Goal: Task Accomplishment & Management: Manage account settings

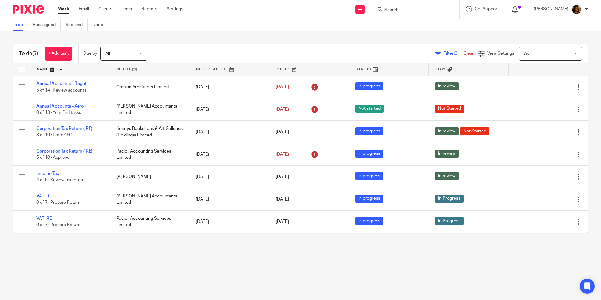
click at [421, 11] on input "Search" at bounding box center [412, 11] width 57 height 6
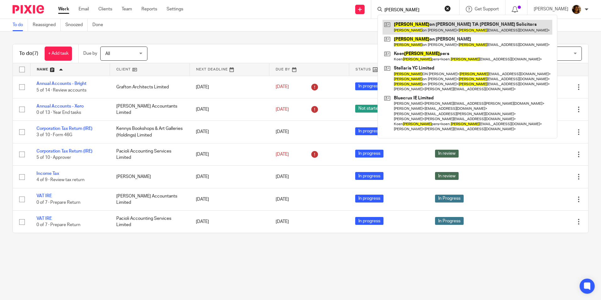
type input "jas"
click at [424, 23] on link at bounding box center [467, 27] width 170 height 14
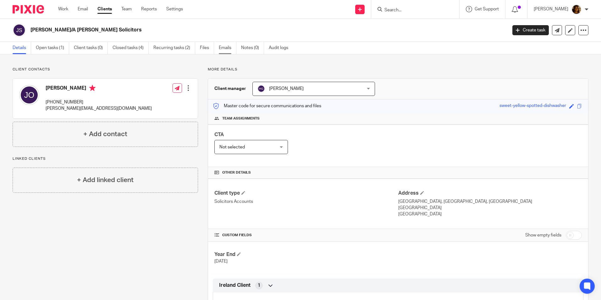
click at [228, 48] on link "Emails" at bounding box center [228, 48] width 18 height 12
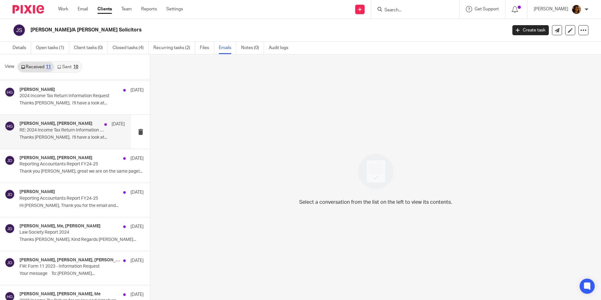
scroll to position [153, 0]
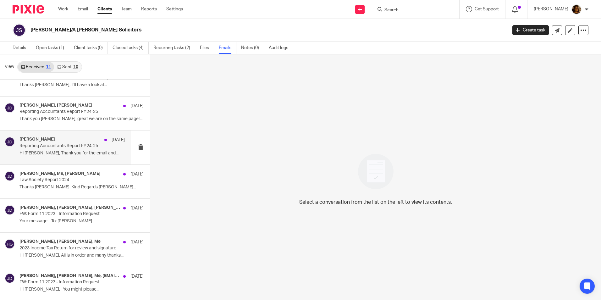
click at [69, 139] on div "Jade Devenney 13 Jun" at bounding box center [71, 140] width 105 height 6
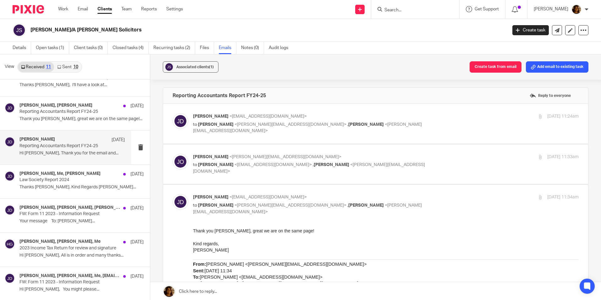
scroll to position [0, 0]
click at [385, 119] on p "Jade Devenney <jade@sheilaccountants.ie>" at bounding box center [321, 116] width 257 height 7
checkbox input "true"
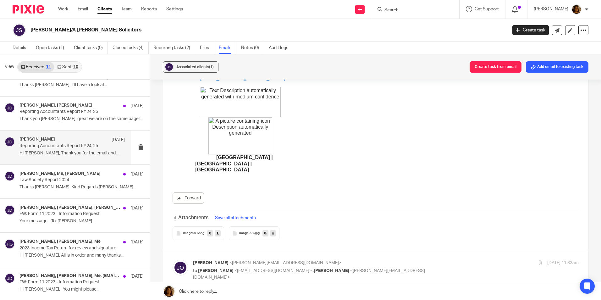
scroll to position [251, 0]
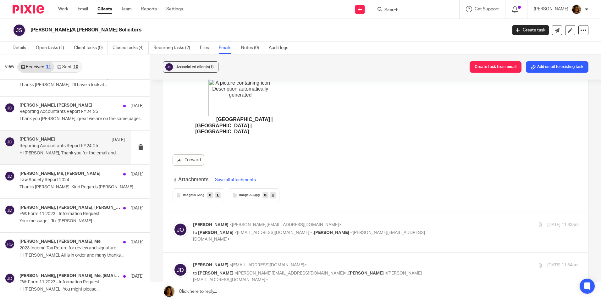
click at [417, 224] on p "Jason O'Sullivan <jason@jossolicitors.ie>" at bounding box center [321, 225] width 257 height 7
checkbox input "true"
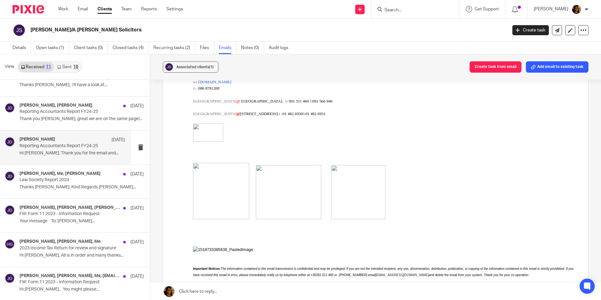
scroll to position [597, 0]
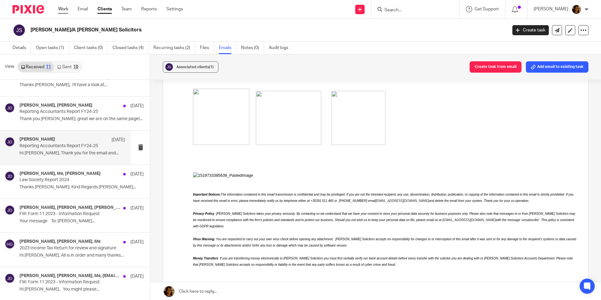
click at [61, 7] on link "Work" at bounding box center [63, 9] width 10 height 6
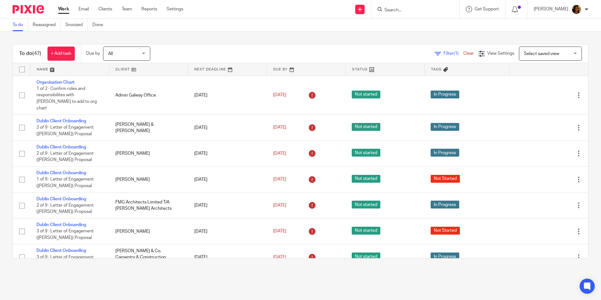
click at [537, 50] on span "Select saved view" at bounding box center [547, 53] width 46 height 13
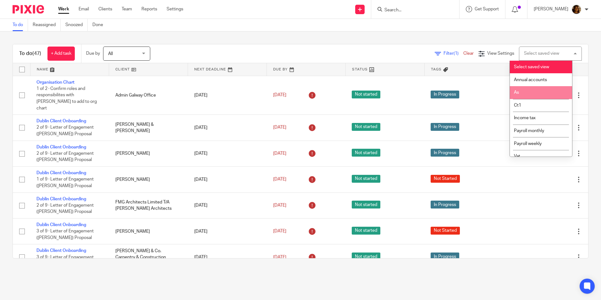
click at [547, 95] on li "As" at bounding box center [541, 92] width 62 height 13
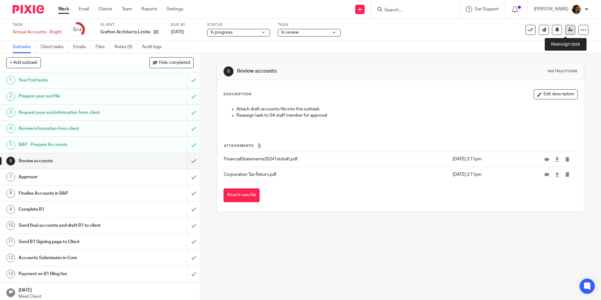
click at [568, 29] on icon at bounding box center [570, 29] width 5 height 5
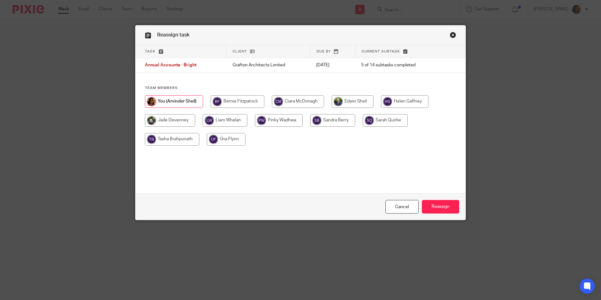
click at [353, 97] on input "radio" at bounding box center [353, 101] width 42 height 13
radio input "true"
click at [436, 200] on input "Reassign" at bounding box center [440, 207] width 37 height 14
